Goal: Complete application form

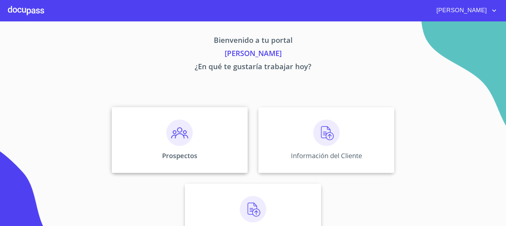
click at [173, 135] on img at bounding box center [179, 133] width 26 height 26
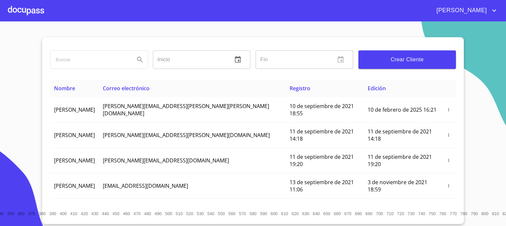
click at [388, 60] on span "Crear Cliente" at bounding box center [406, 59] width 87 height 9
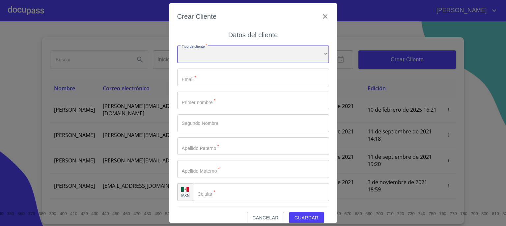
click at [312, 55] on div "​" at bounding box center [253, 54] width 152 height 18
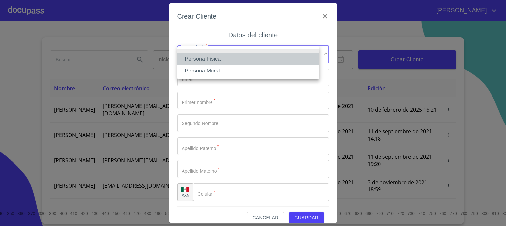
click at [291, 59] on li "Persona Física" at bounding box center [248, 59] width 142 height 12
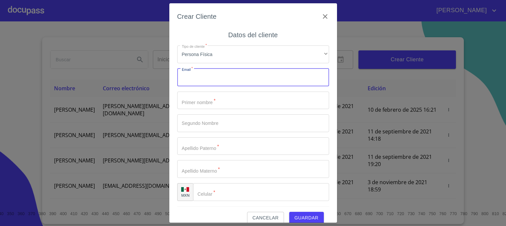
click at [274, 80] on input "Tipo de cliente   *" at bounding box center [253, 77] width 152 height 18
type input "M"
type input "marsan100981@gmail.com"
click at [246, 100] on input "Tipo de cliente   *" at bounding box center [253, 101] width 152 height 18
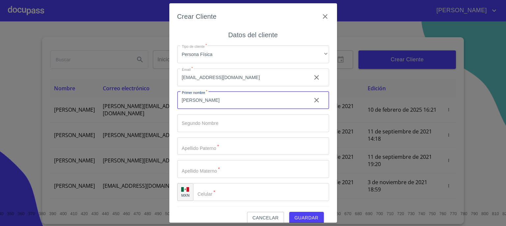
type input "MARVIN"
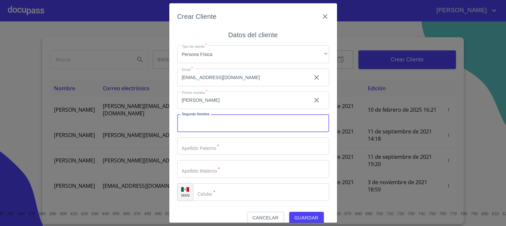
click at [242, 122] on input "Tipo de cliente   *" at bounding box center [253, 123] width 152 height 18
type input "GONZALO"
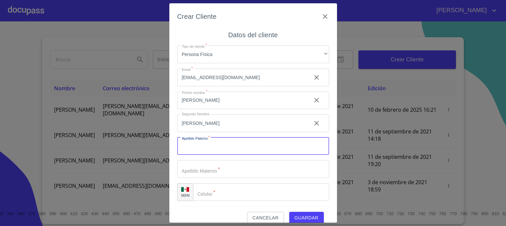
click at [238, 148] on input "Tipo de cliente   *" at bounding box center [253, 146] width 152 height 18
type input "SANCHO"
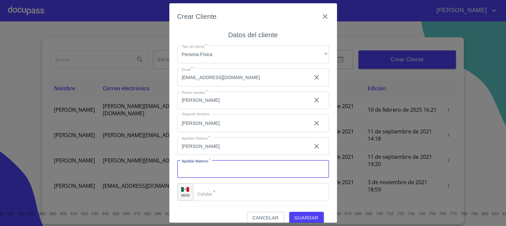
click at [240, 170] on input "Tipo de cliente   *" at bounding box center [253, 169] width 152 height 18
type input "VARGAS"
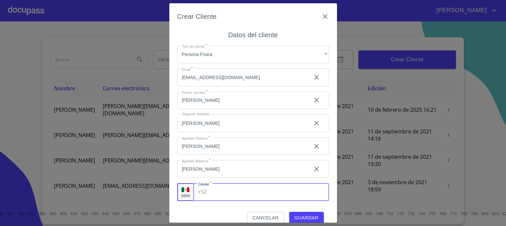
click at [241, 195] on input "Tipo de cliente   *" at bounding box center [268, 192] width 119 height 18
type input "(33)28325443"
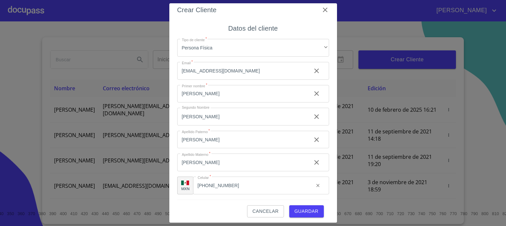
scroll to position [9, 0]
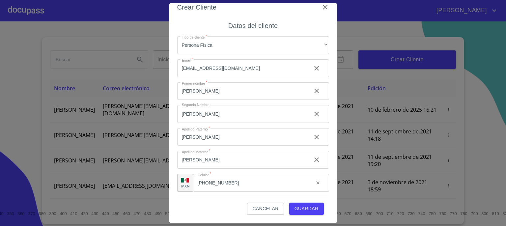
click at [301, 207] on span "Guardar" at bounding box center [306, 208] width 24 height 8
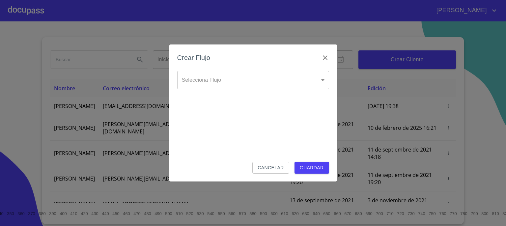
click at [323, 80] on body "FERNANDO ALEJANDRO Inicio ​ Fin ​ Crear Cliente Nombre Correo electrónico Regis…" at bounding box center [253, 113] width 506 height 226
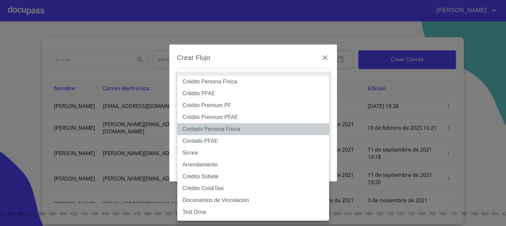
click at [255, 130] on li "Contado Persona Física" at bounding box center [253, 129] width 152 height 12
type input "60bf975b0d9865ccc2471536"
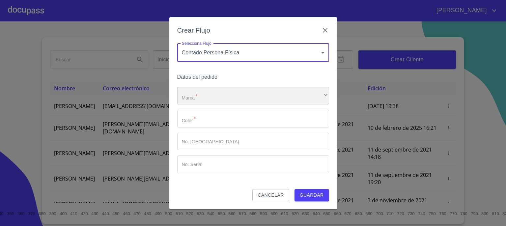
click at [316, 95] on div "​" at bounding box center [253, 96] width 152 height 18
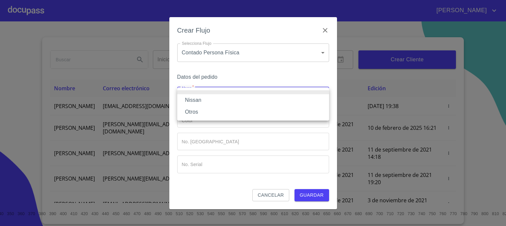
click at [293, 103] on li "Nissan" at bounding box center [253, 100] width 152 height 12
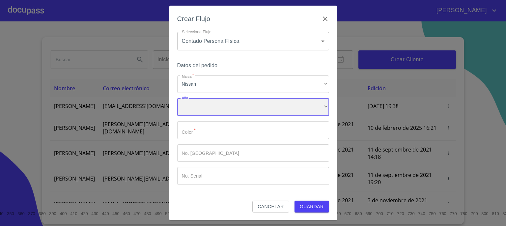
click at [301, 111] on div "​" at bounding box center [253, 107] width 152 height 18
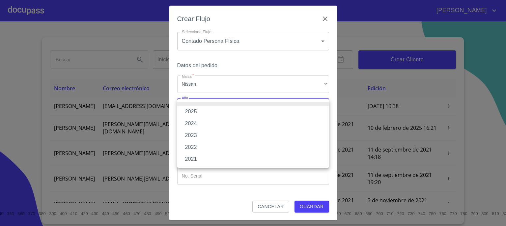
click at [298, 112] on li "2025" at bounding box center [253, 112] width 152 height 12
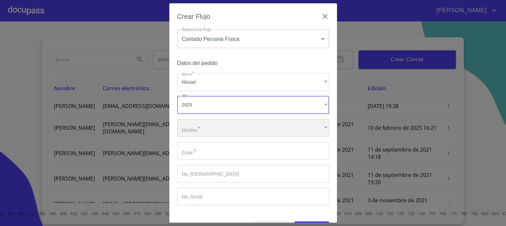
click at [288, 125] on div "​" at bounding box center [253, 128] width 152 height 18
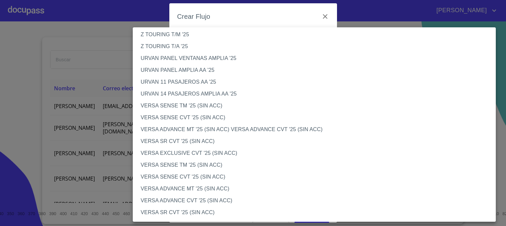
scroll to position [187, 0]
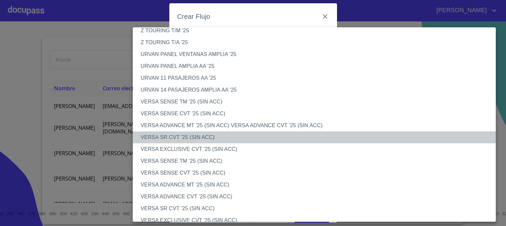
click at [429, 139] on li "VERSA SR CVT '25 (SIN ACC)" at bounding box center [317, 137] width 368 height 12
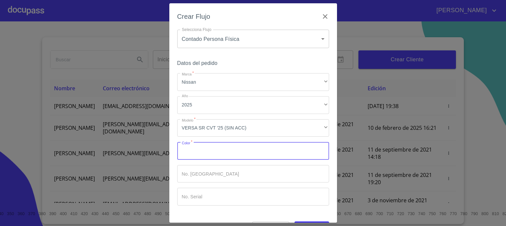
click at [300, 152] on input "Marca   *" at bounding box center [253, 151] width 152 height 18
type input "GRIS"
click at [281, 175] on input "Marca   *" at bounding box center [253, 174] width 152 height 18
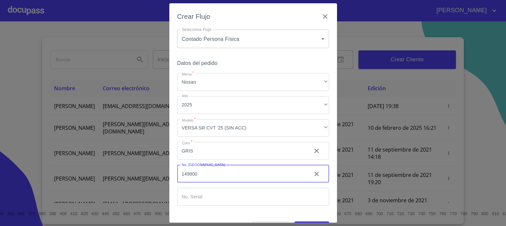
type input "149800"
click at [265, 195] on input "Marca   *" at bounding box center [253, 197] width 152 height 18
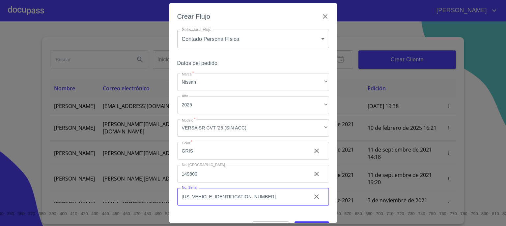
type input "3N1CN8AE8SL861085"
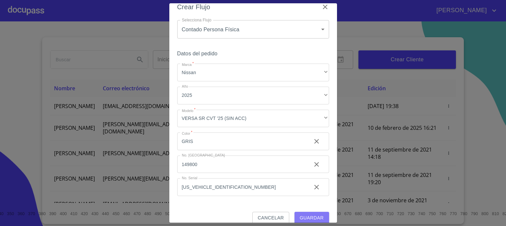
click at [308, 217] on span "Guardar" at bounding box center [312, 218] width 24 height 8
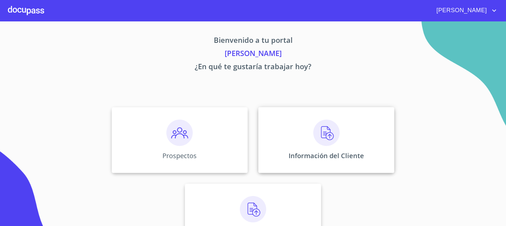
click at [320, 131] on img at bounding box center [326, 133] width 26 height 26
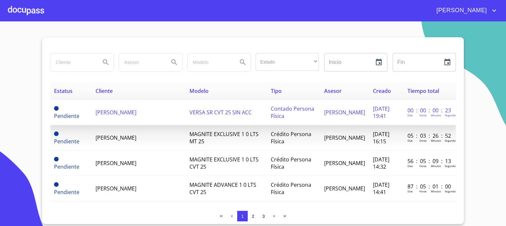
click at [108, 110] on span "MARVIN GONZALO SANCHO VARGAS" at bounding box center [115, 112] width 41 height 7
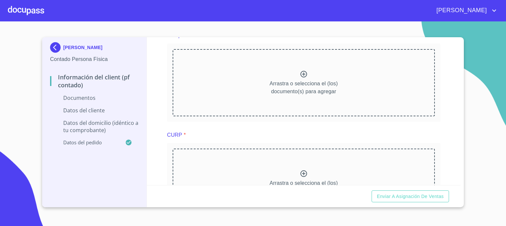
scroll to position [192, 0]
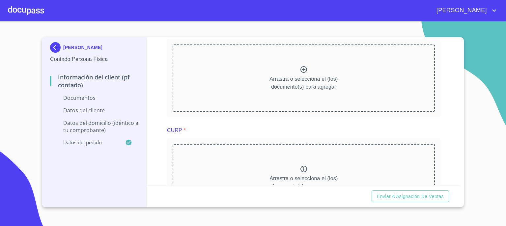
click at [300, 72] on icon at bounding box center [303, 69] width 7 height 7
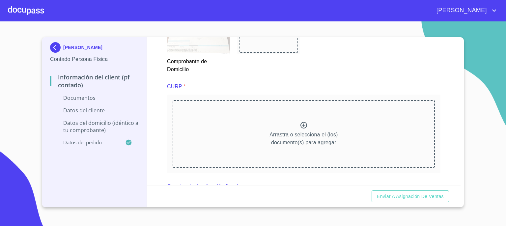
scroll to position [438, 0]
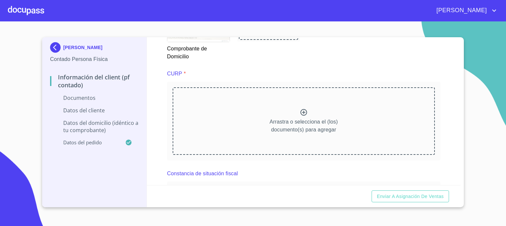
click at [302, 111] on icon at bounding box center [304, 112] width 8 height 8
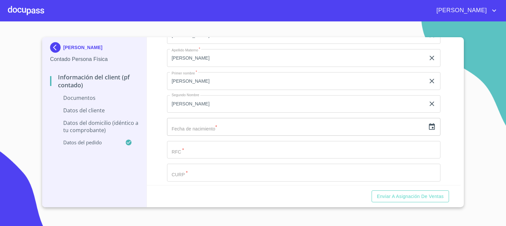
scroll to position [889, 0]
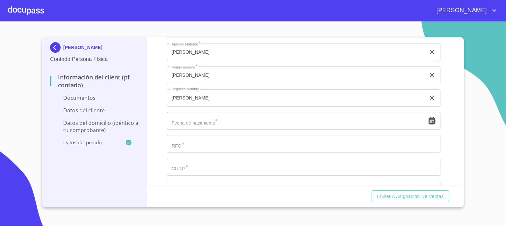
click at [428, 120] on icon "button" at bounding box center [432, 121] width 8 height 8
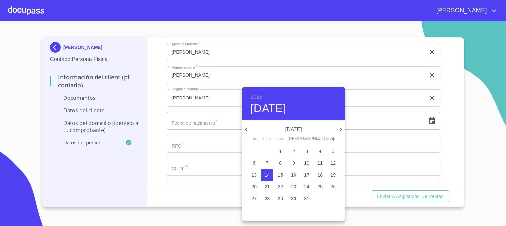
click at [259, 95] on h6 "2025" at bounding box center [256, 96] width 12 height 9
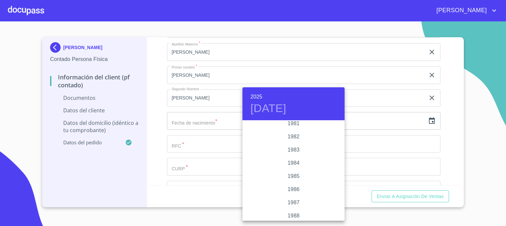
scroll to position [733, 0]
click at [288, 130] on div "1981" at bounding box center [293, 131] width 102 height 13
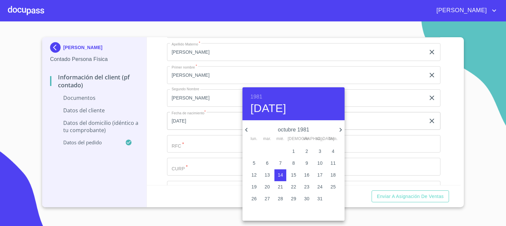
click at [249, 131] on icon "button" at bounding box center [246, 130] width 8 height 8
click at [295, 164] on p "10" at bounding box center [293, 163] width 5 height 7
type input "10 de sep. de 1981"
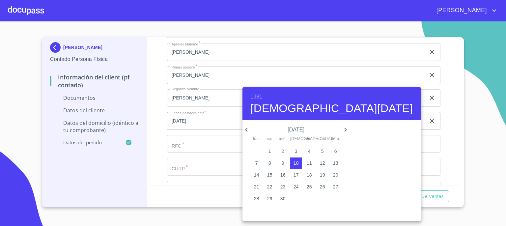
click at [355, 162] on div at bounding box center [253, 113] width 506 height 226
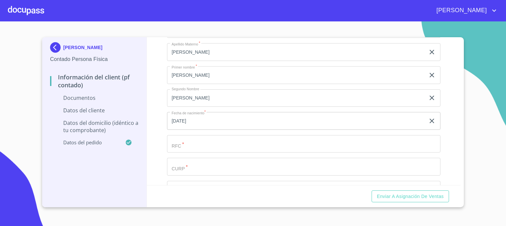
click at [292, 139] on input "Documento de identificación.   *" at bounding box center [303, 144] width 273 height 18
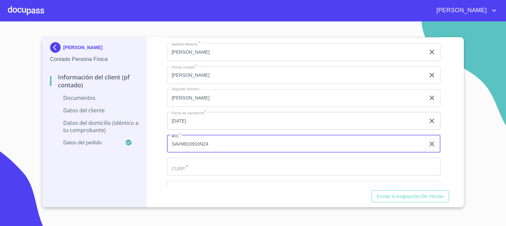
type input "SAVM810910NZ4"
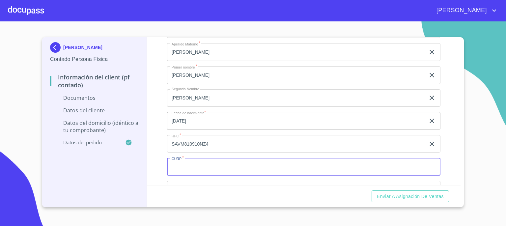
click at [285, 162] on input "Documento de identificación.   *" at bounding box center [303, 167] width 273 height 18
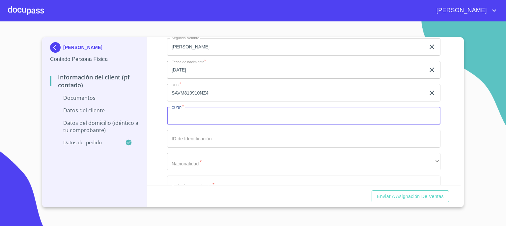
scroll to position [942, 0]
type input "SAVM810910HNENRR00"
click at [208, 135] on input "Documento de identificación.   *" at bounding box center [303, 137] width 273 height 18
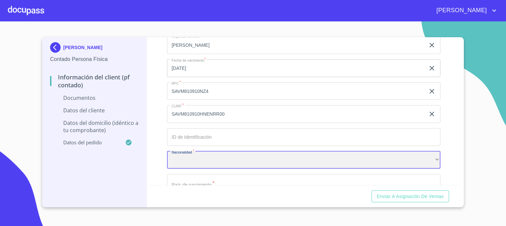
click at [211, 155] on div "​" at bounding box center [303, 160] width 273 height 18
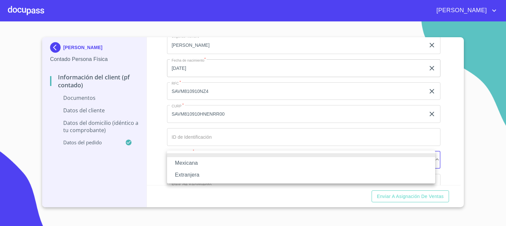
click at [209, 175] on li "Extranjera" at bounding box center [301, 175] width 268 height 12
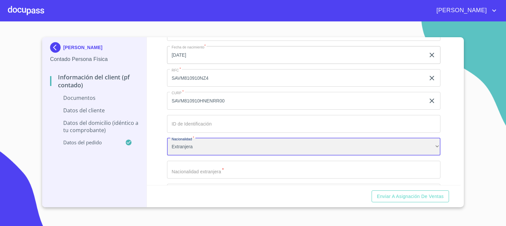
scroll to position [968, 0]
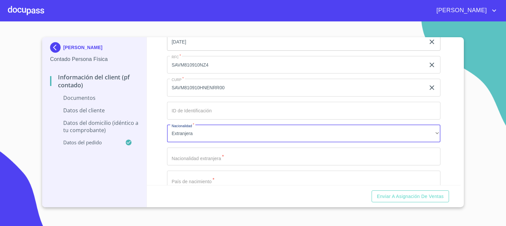
click at [375, 155] on input "Documento de identificación.   *" at bounding box center [303, 157] width 273 height 18
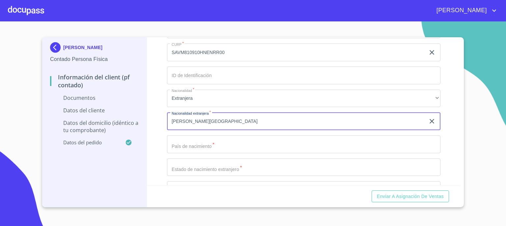
scroll to position [1008, 0]
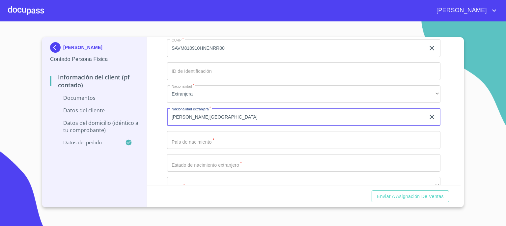
type input "COSTA RICA"
click at [390, 139] on input "Documento de identificación.   *" at bounding box center [303, 140] width 273 height 18
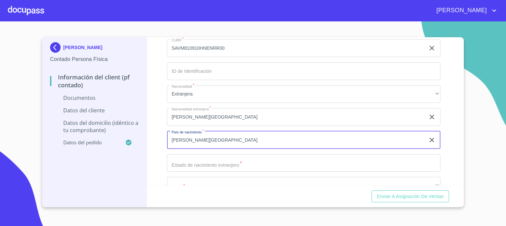
type input "COSTA RICA"
click at [362, 116] on input "COSTA RICA" at bounding box center [296, 117] width 258 height 18
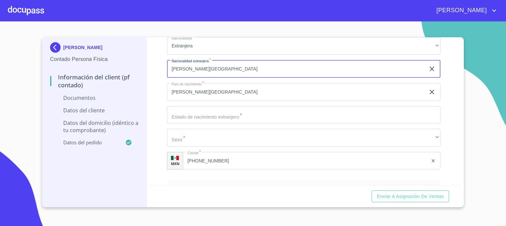
scroll to position [1059, 0]
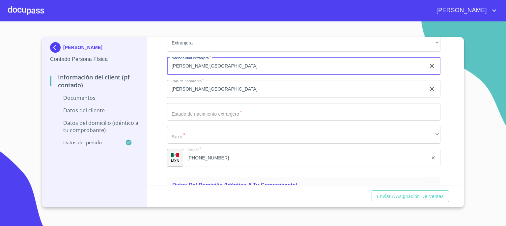
click at [408, 111] on input "Documento de identificación.   *" at bounding box center [303, 112] width 273 height 18
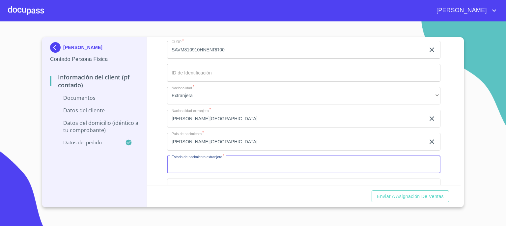
scroll to position [1028, 0]
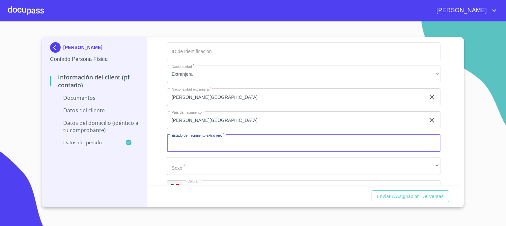
click at [298, 99] on input "COSTA RICA" at bounding box center [296, 97] width 258 height 18
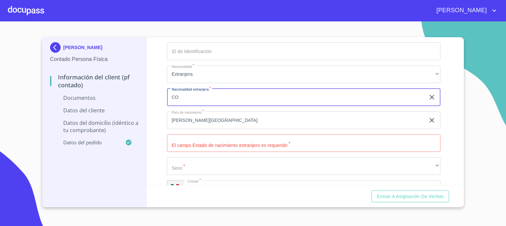
type input "C"
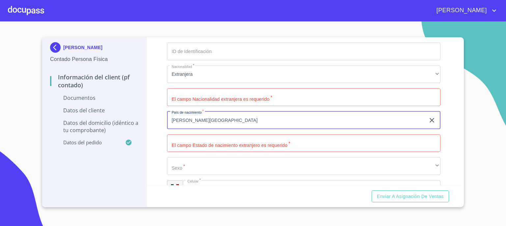
click at [302, 121] on input "COSTA RICA" at bounding box center [296, 120] width 258 height 18
click at [308, 98] on input "Documento de identificación.   *" at bounding box center [303, 97] width 273 height 18
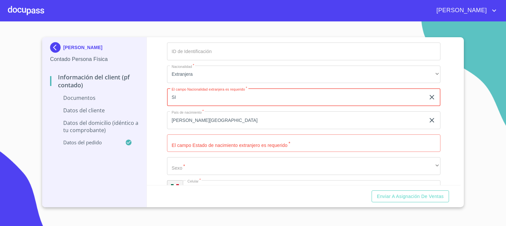
type input "SI"
click at [407, 120] on input "COSTA RICA" at bounding box center [296, 120] width 258 height 18
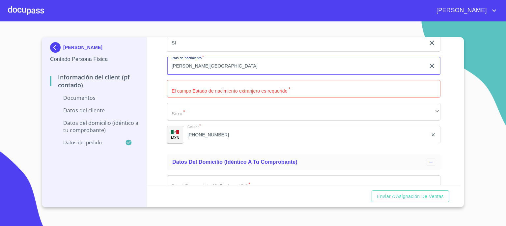
scroll to position [1097, 0]
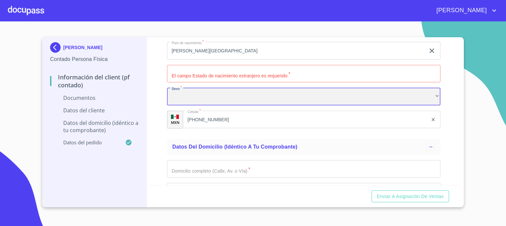
click at [428, 97] on div "​" at bounding box center [303, 97] width 273 height 18
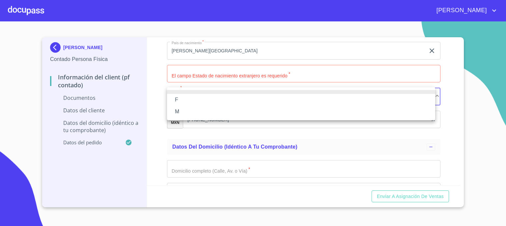
click at [403, 110] on li "M" at bounding box center [301, 112] width 268 height 12
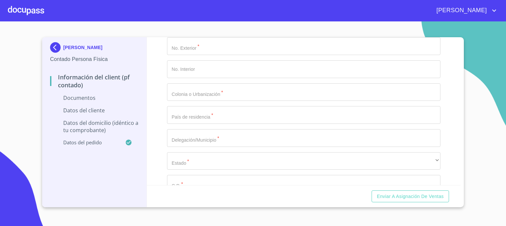
scroll to position [1248, 0]
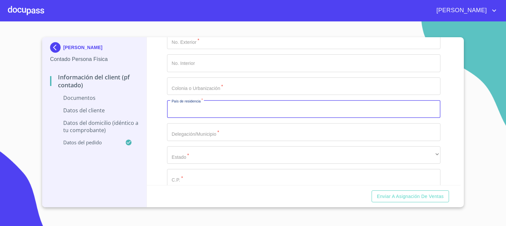
click at [406, 107] on input "Documento de identificación.   *" at bounding box center [303, 109] width 273 height 18
type input "[GEOGRAPHIC_DATA]"
click at [239, 132] on input "Documento de identificación.   *" at bounding box center [303, 132] width 273 height 18
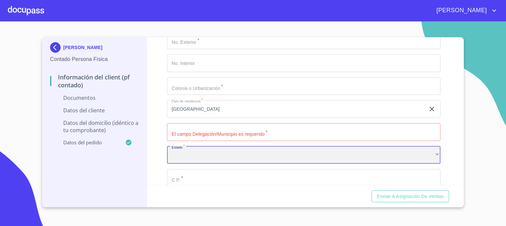
click at [231, 153] on div "​" at bounding box center [303, 155] width 273 height 18
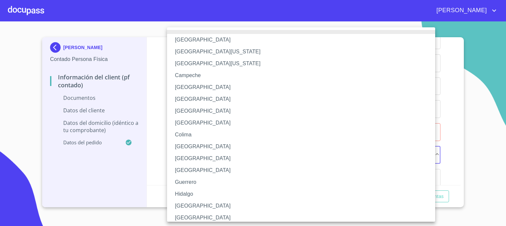
click at [205, 206] on li "[GEOGRAPHIC_DATA]" at bounding box center [303, 206] width 273 height 12
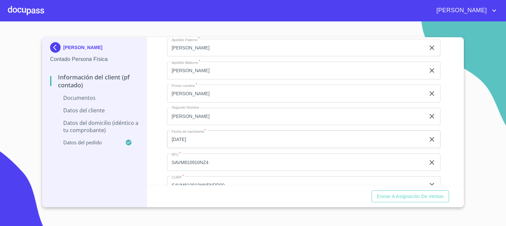
scroll to position [856, 0]
